Goal: Transaction & Acquisition: Download file/media

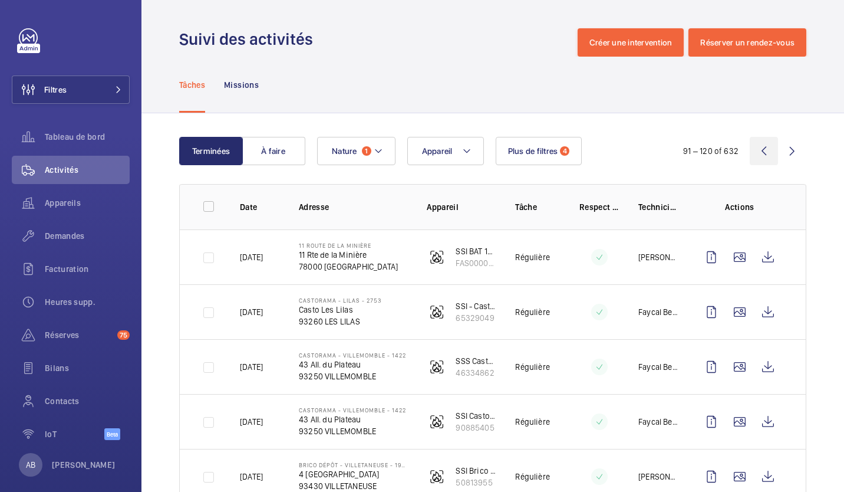
click at [751, 153] on wm-front-icon-button at bounding box center [764, 151] width 28 height 28
click at [753, 153] on wm-front-icon-button at bounding box center [764, 151] width 28 height 28
click at [754, 154] on wm-front-icon-button at bounding box center [764, 151] width 28 height 28
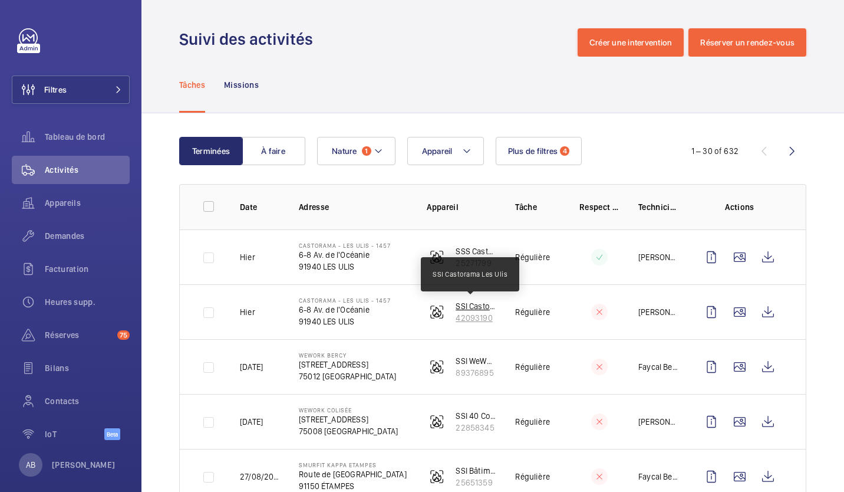
click at [463, 310] on p "SSI Castorama Les Ulis" at bounding box center [476, 306] width 41 height 12
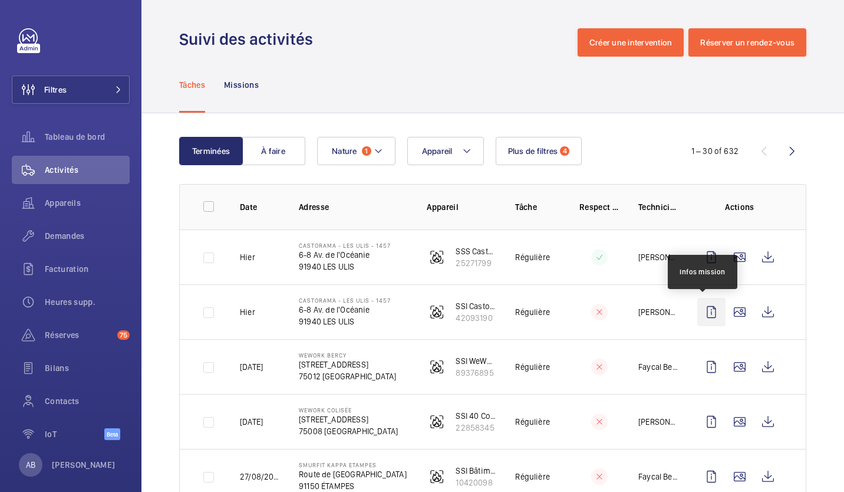
click at [705, 314] on wm-front-icon-button at bounding box center [711, 312] width 28 height 28
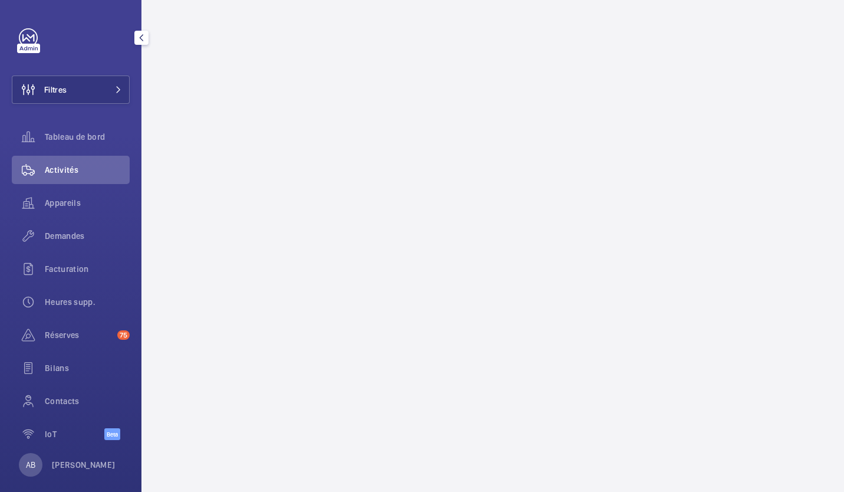
click at [140, 37] on mat-icon "button" at bounding box center [141, 37] width 14 height 9
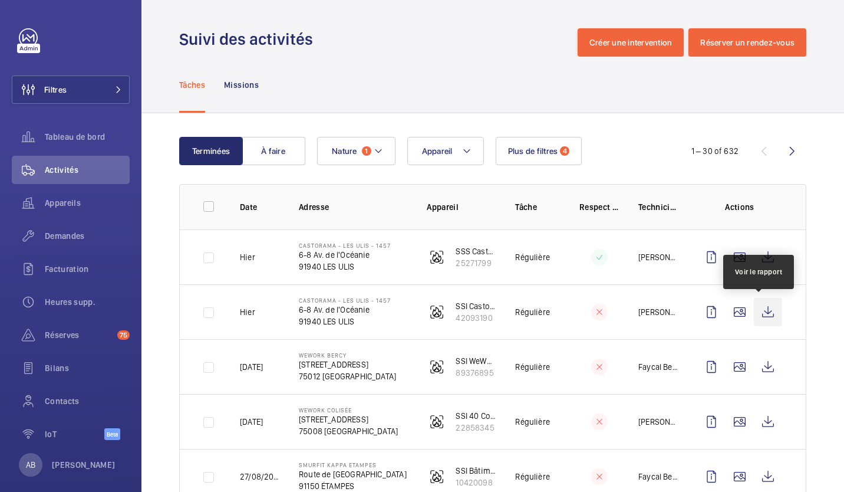
click at [756, 313] on wm-front-icon-button at bounding box center [768, 312] width 28 height 28
